Goal: Check status

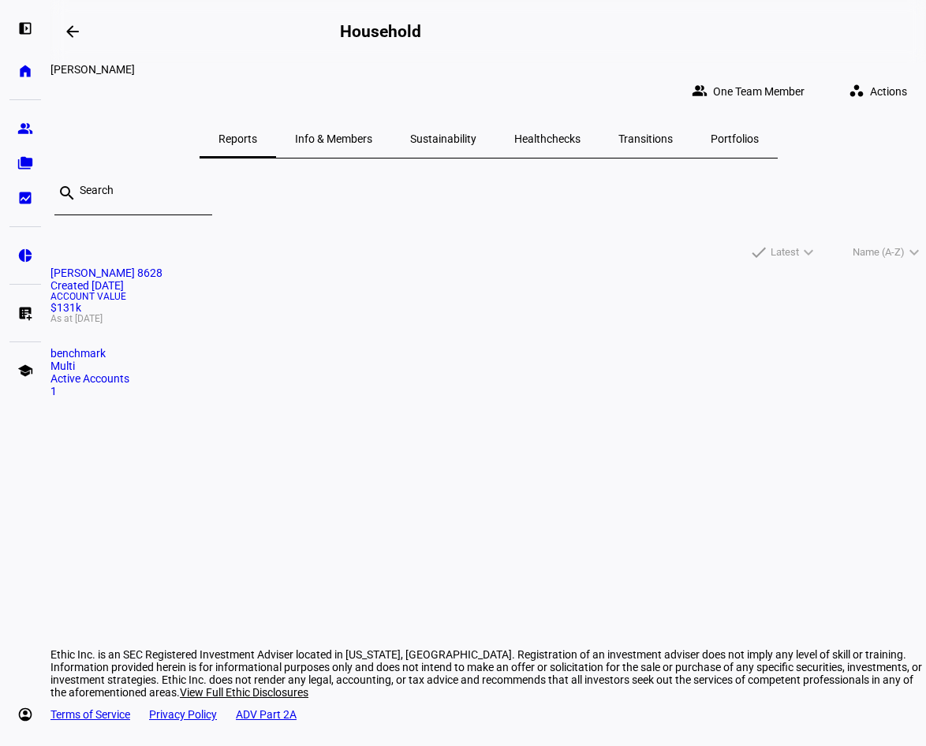
click at [713, 429] on div "[PERSON_NAME] 8628 Created [DATE] Account Value $131k As at [DATE] benchmark Mu…" at bounding box center [488, 348] width 876 height 163
click at [23, 65] on eth-mat-symbol "home" at bounding box center [25, 71] width 16 height 16
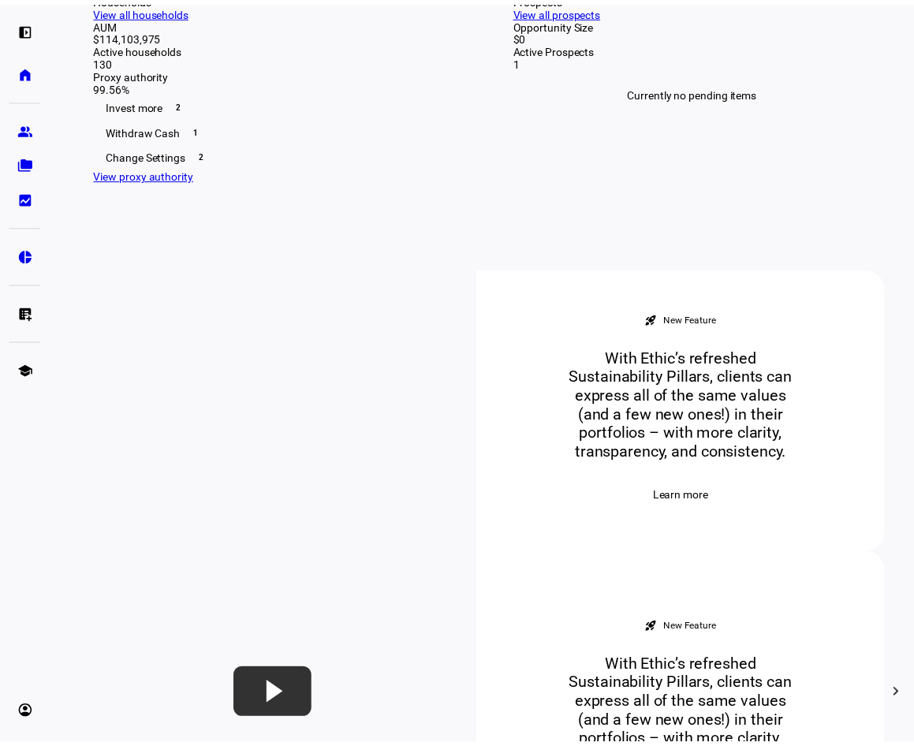
scroll to position [394, 0]
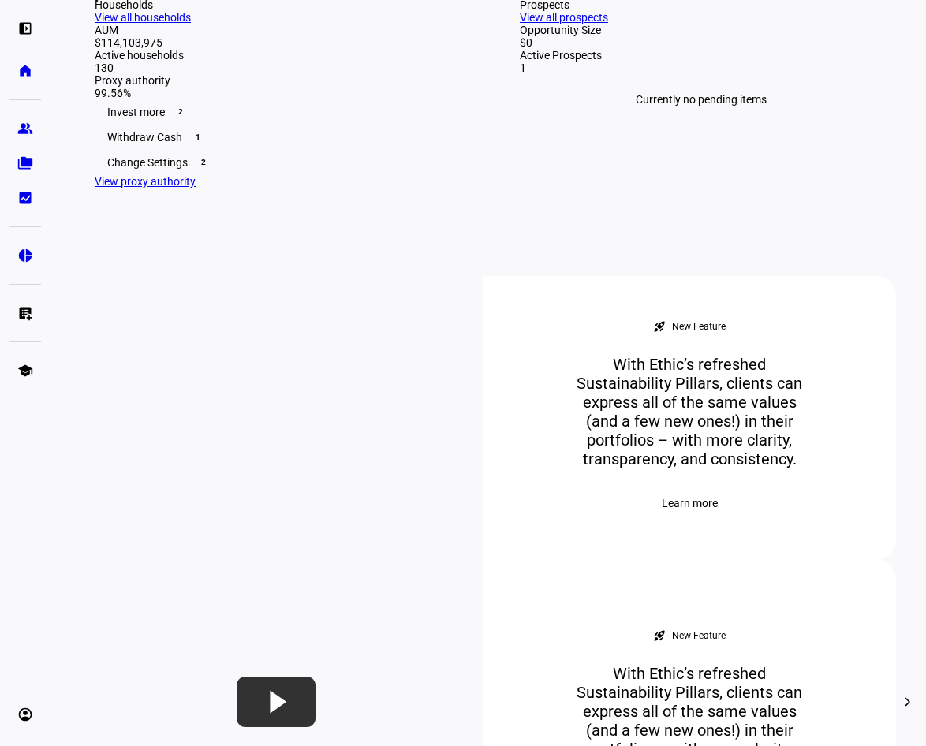
click at [259, 150] on div "Withdraw Cash 1" at bounding box center [276, 137] width 362 height 25
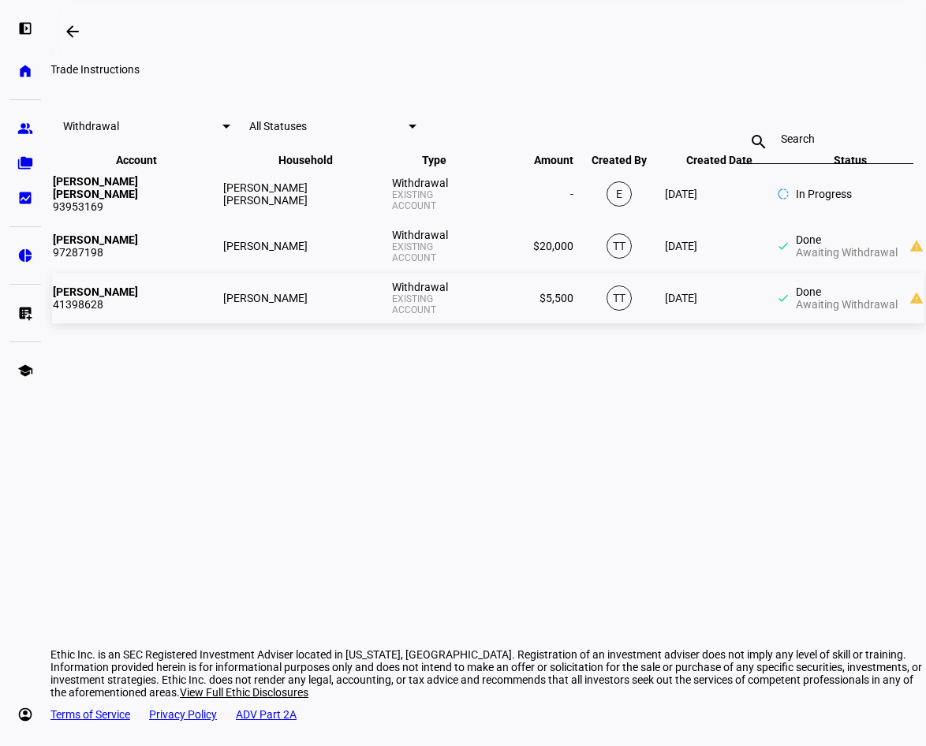
click at [392, 316] on div "Existing Account" at bounding box center [434, 304] width 85 height 23
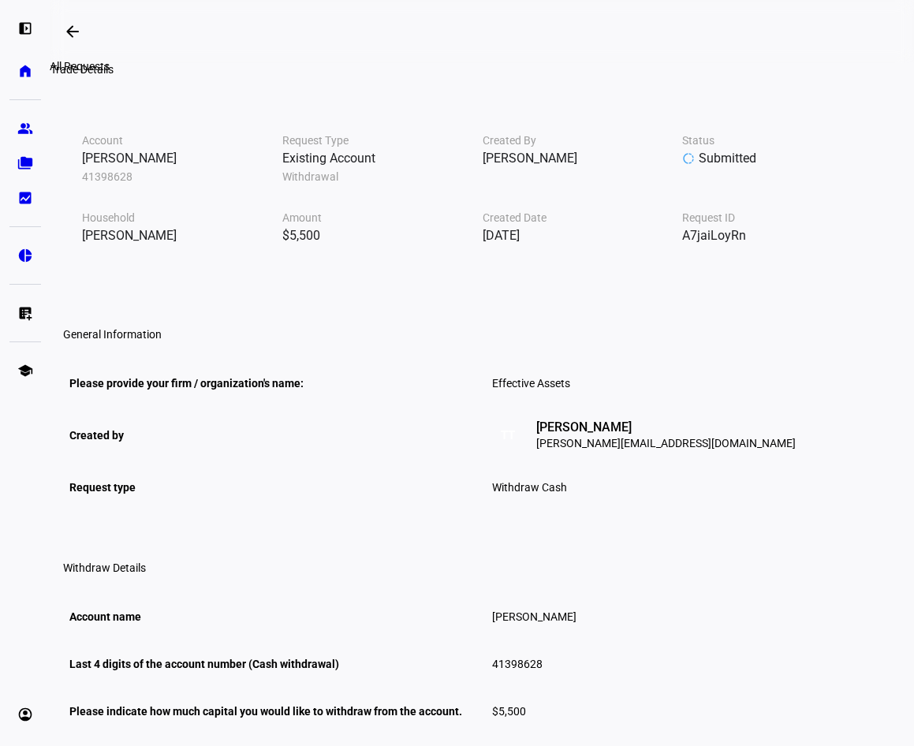
click at [79, 29] on mat-icon "arrow_backwards" at bounding box center [72, 31] width 19 height 19
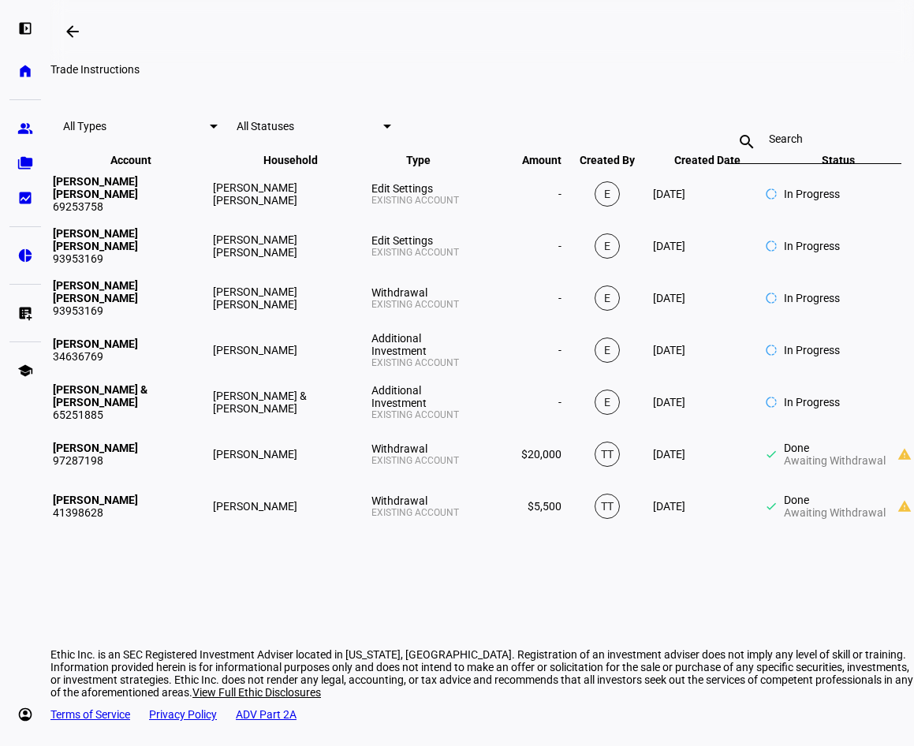
click at [616, 43] on eth-layout-page-header "arrow_backwards" at bounding box center [482, 31] width 864 height 63
